Goal: Find specific page/section: Find specific page/section

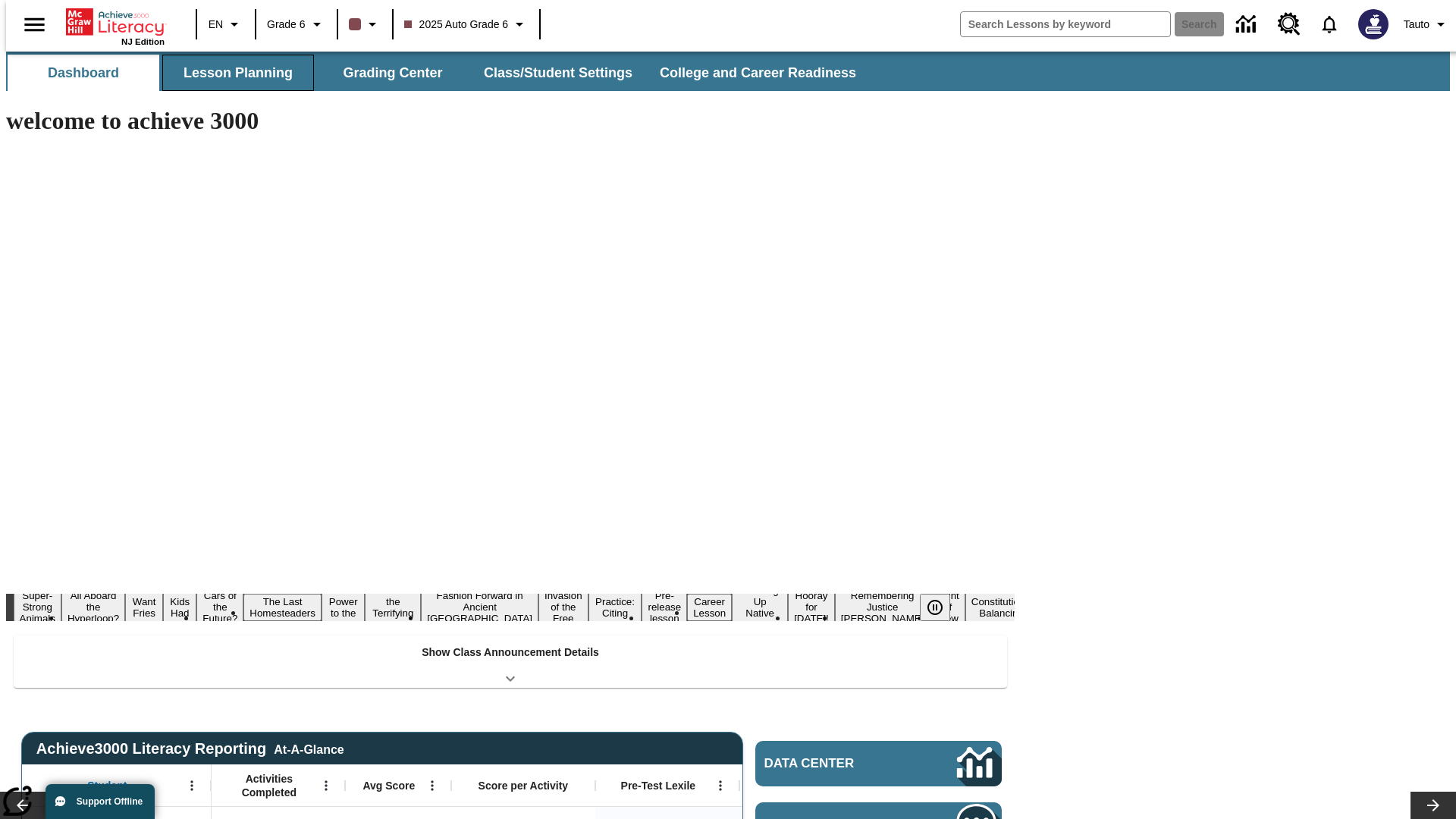
click at [232, 73] on button "Lesson Planning" at bounding box center [238, 73] width 152 height 36
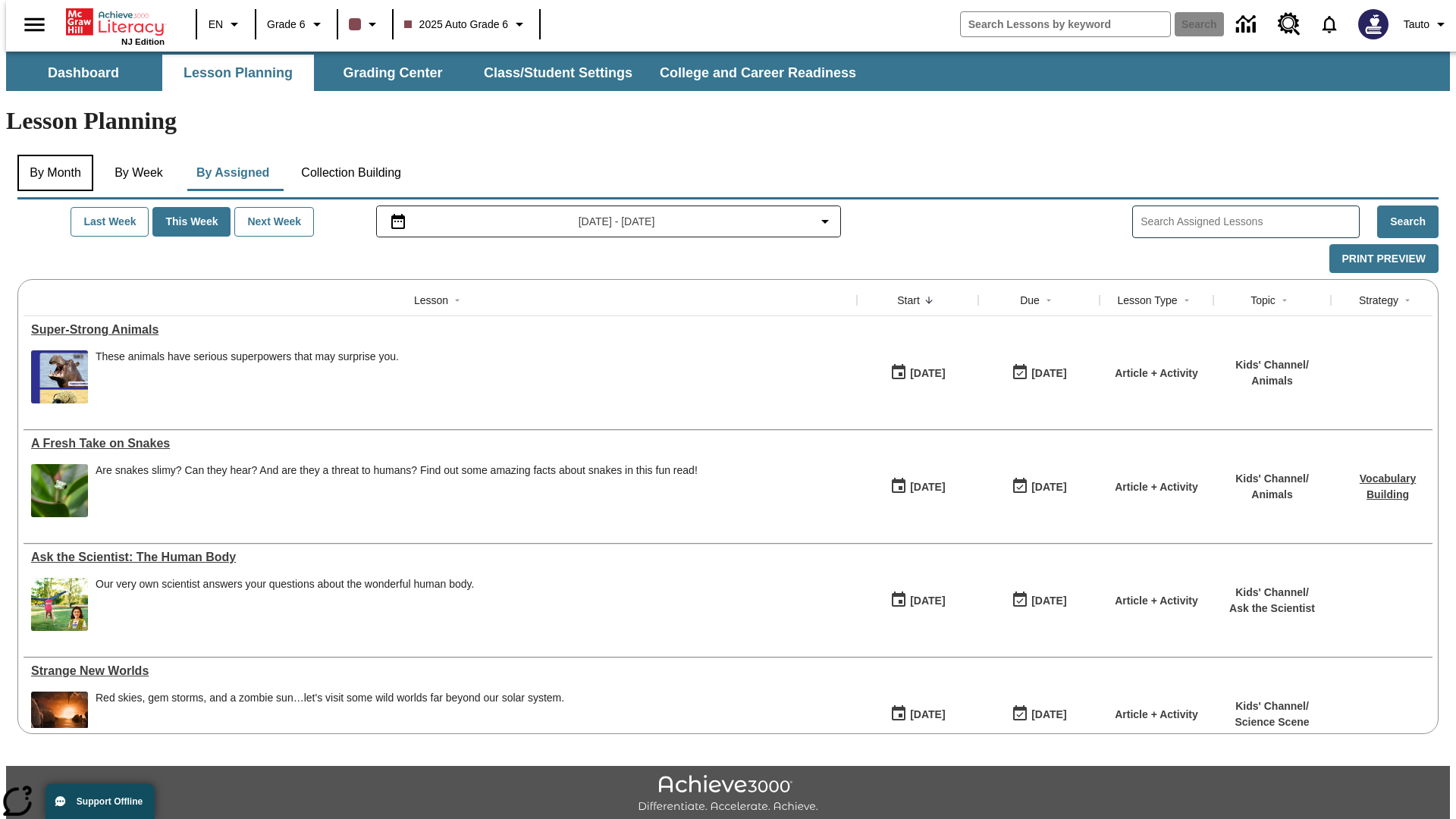
click at [51, 155] on button "By Month" at bounding box center [55, 173] width 76 height 36
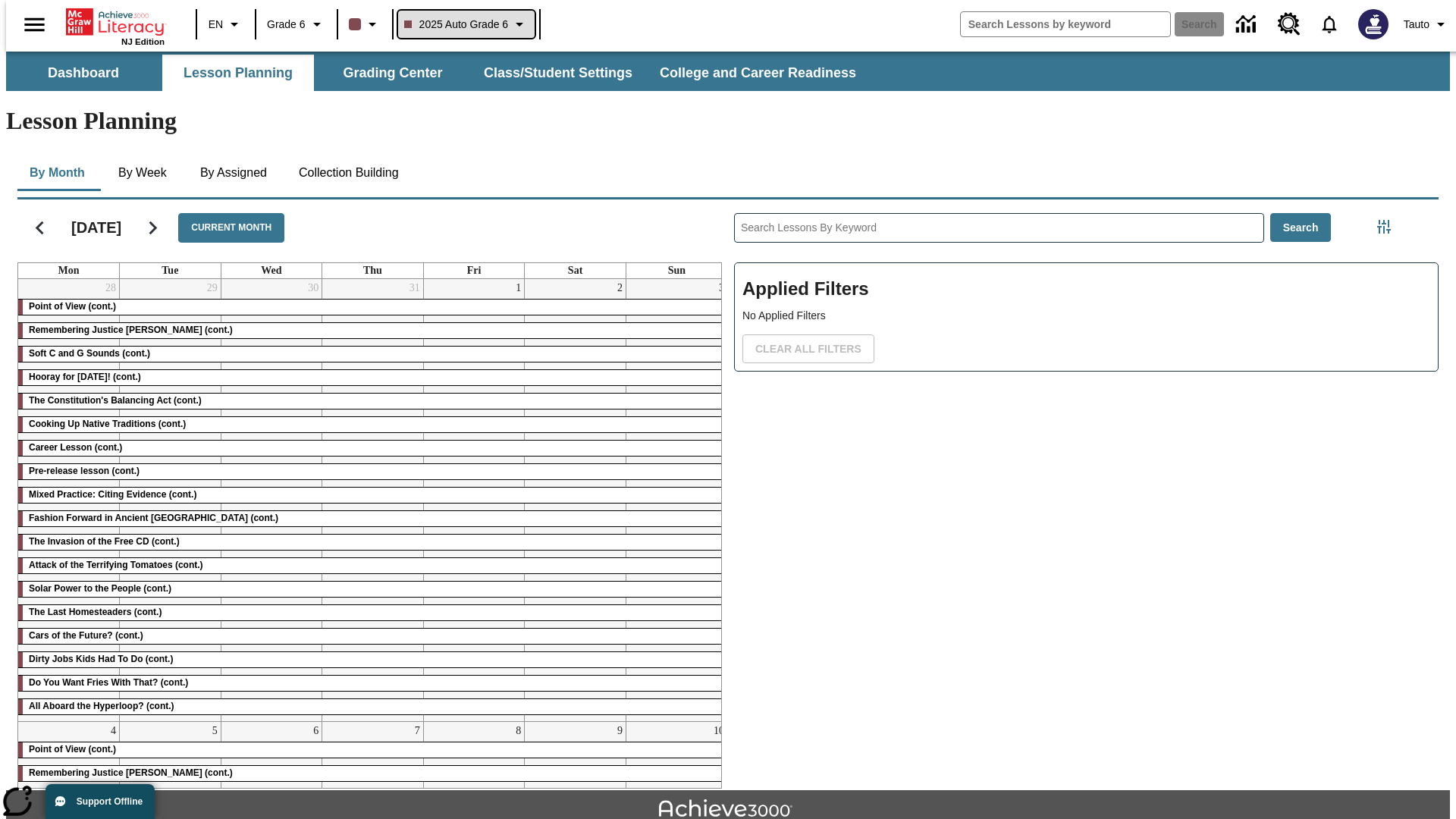
click at [464, 24] on span "2025 Auto Grade 6" at bounding box center [456, 24] width 105 height 16
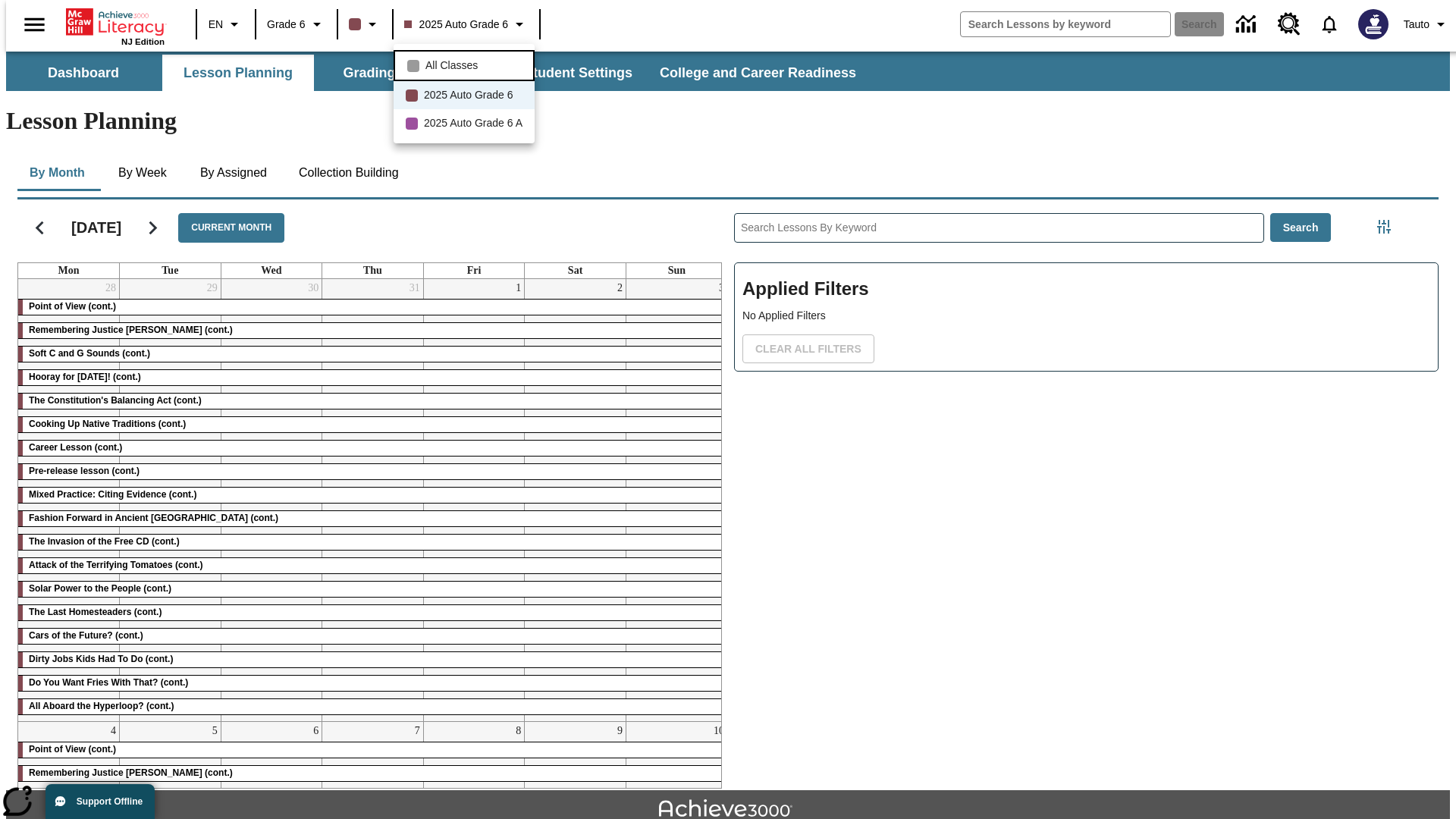
click at [466, 64] on span "All Classes" at bounding box center [451, 65] width 52 height 16
